Goal: Task Accomplishment & Management: Manage account settings

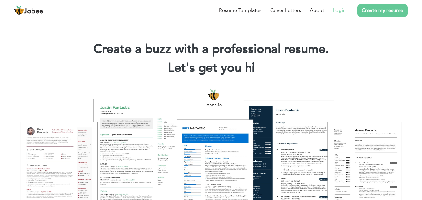
click at [341, 9] on link "Login" at bounding box center [339, 10] width 13 height 7
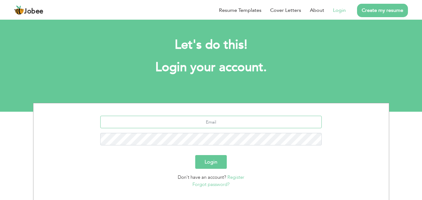
click at [200, 125] on input "text" at bounding box center [211, 122] width 222 height 12
click at [218, 123] on input "mrm.zarpoo" at bounding box center [211, 122] width 222 height 12
click at [235, 121] on input "mrm.zaroon334@gmail\." at bounding box center [211, 122] width 222 height 12
click at [233, 122] on input "mrm.zaroon334@gmail\." at bounding box center [211, 122] width 222 height 12
click at [232, 122] on input "mrm.zaroon334@gmail.cpom" at bounding box center [211, 122] width 222 height 12
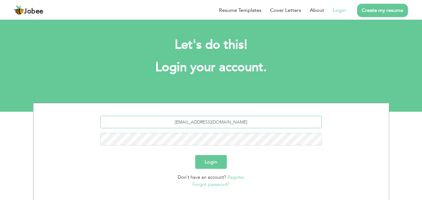
type input "mrm.zaroon334@gmail.com"
click at [195, 155] on button "Login" at bounding box center [211, 162] width 32 height 14
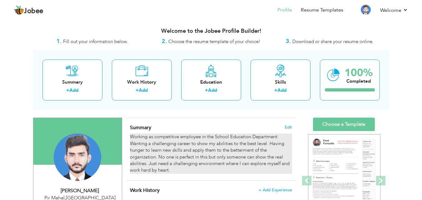
click at [174, 171] on div "Working as competitive employee in the School Education Department. Wanting a c…" at bounding box center [211, 154] width 162 height 40
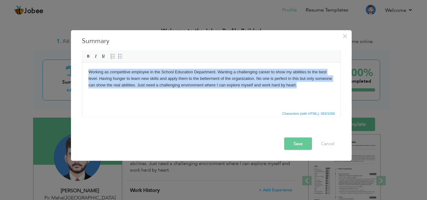
drag, startPoint x: 298, startPoint y: 87, endPoint x: 87, endPoint y: 69, distance: 211.6
click at [87, 69] on html "Working as competitive employee in the School Education Department. Wanting a c…" at bounding box center [211, 78] width 258 height 32
copy body "Working as competitive employee in the School Education Department. Wanting a c…"
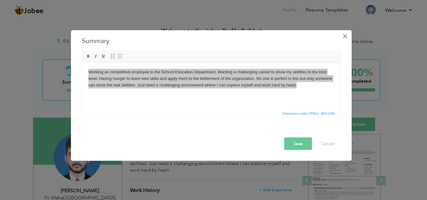
click at [347, 33] on span "×" at bounding box center [344, 35] width 5 height 11
